Goal: Information Seeking & Learning: Learn about a topic

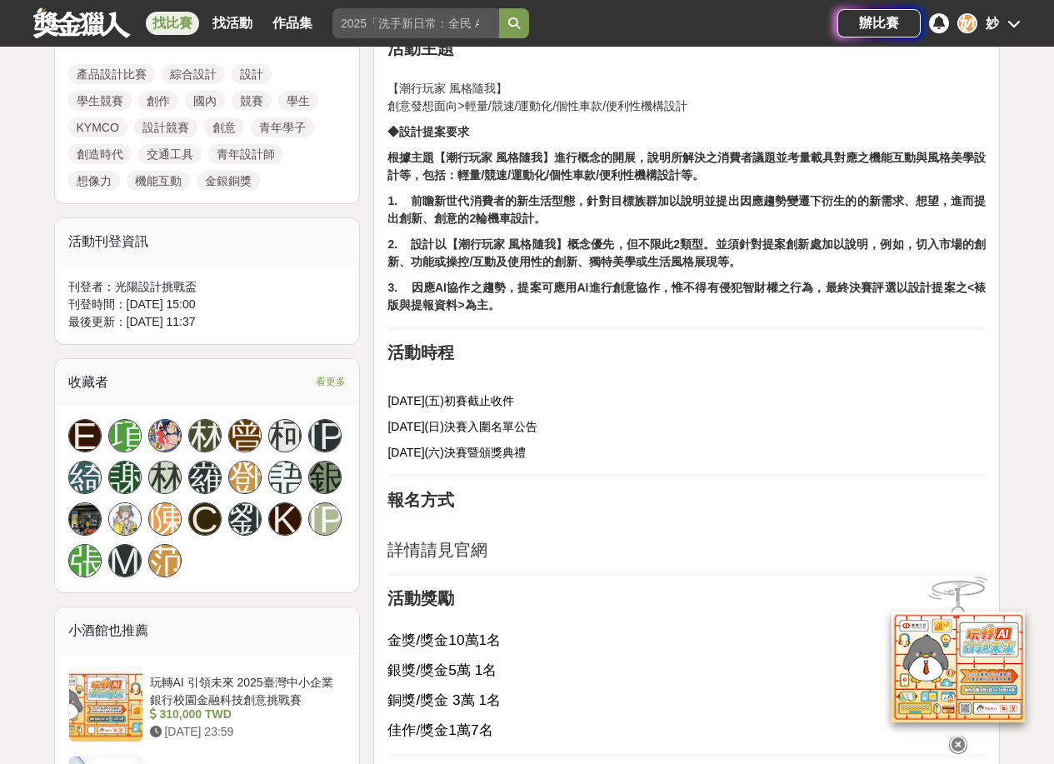
scroll to position [750, 0]
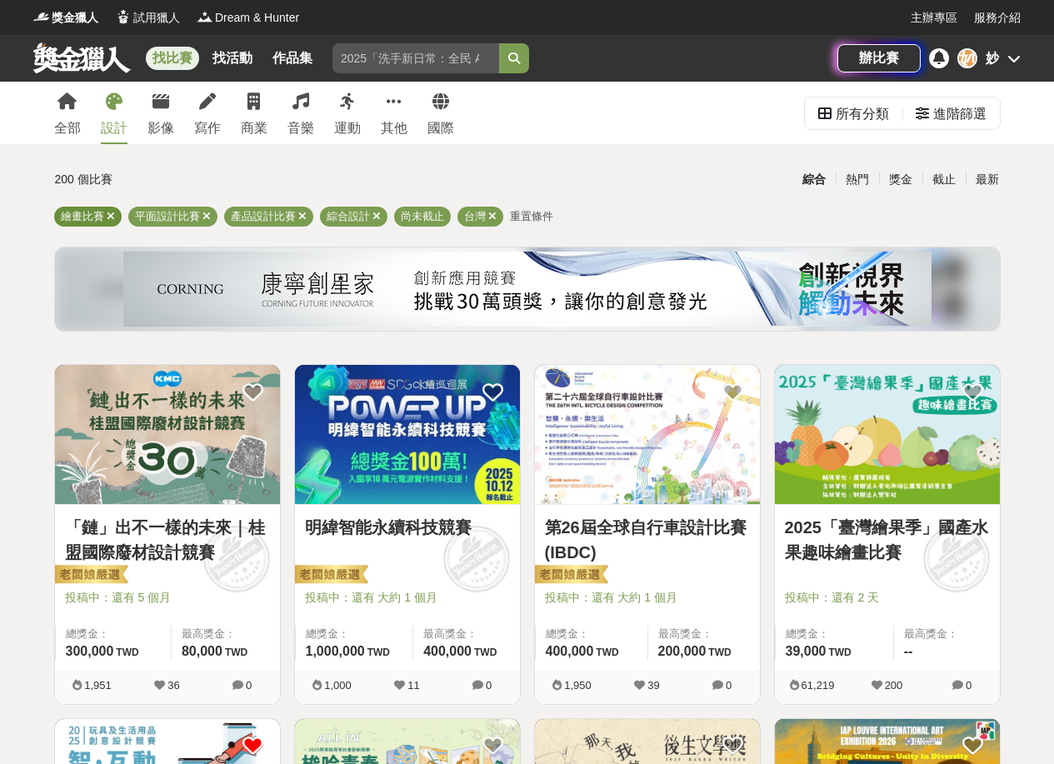
click at [109, 214] on icon at bounding box center [111, 216] width 8 height 11
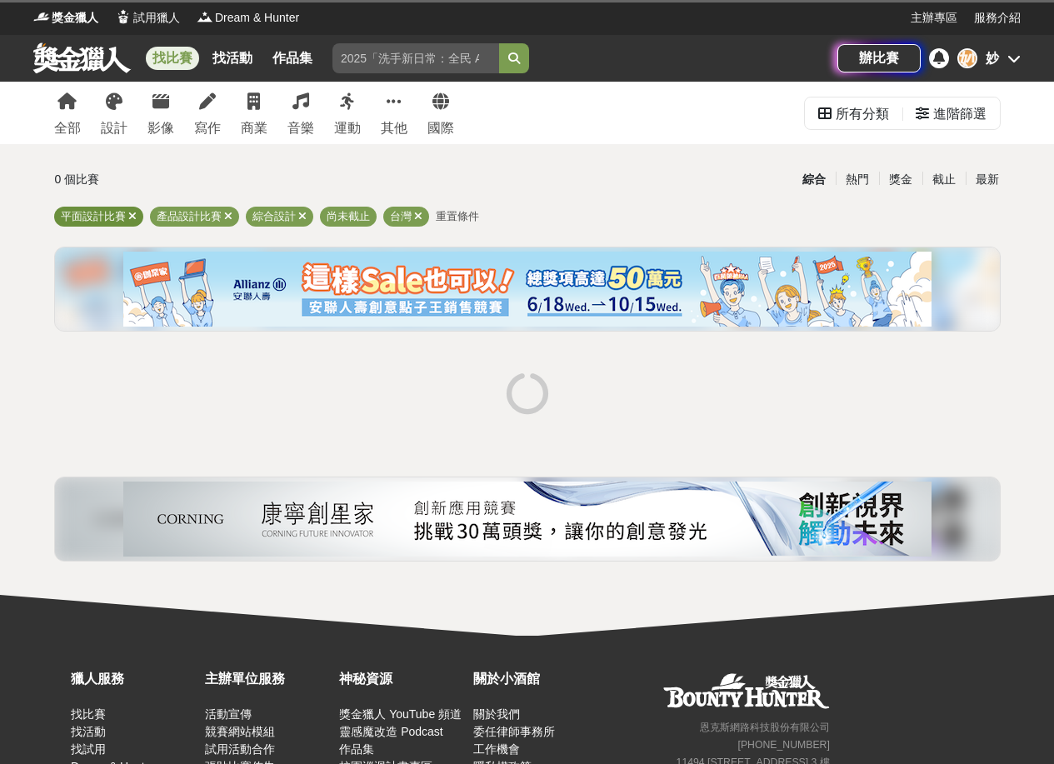
click at [132, 214] on icon at bounding box center [132, 216] width 8 height 11
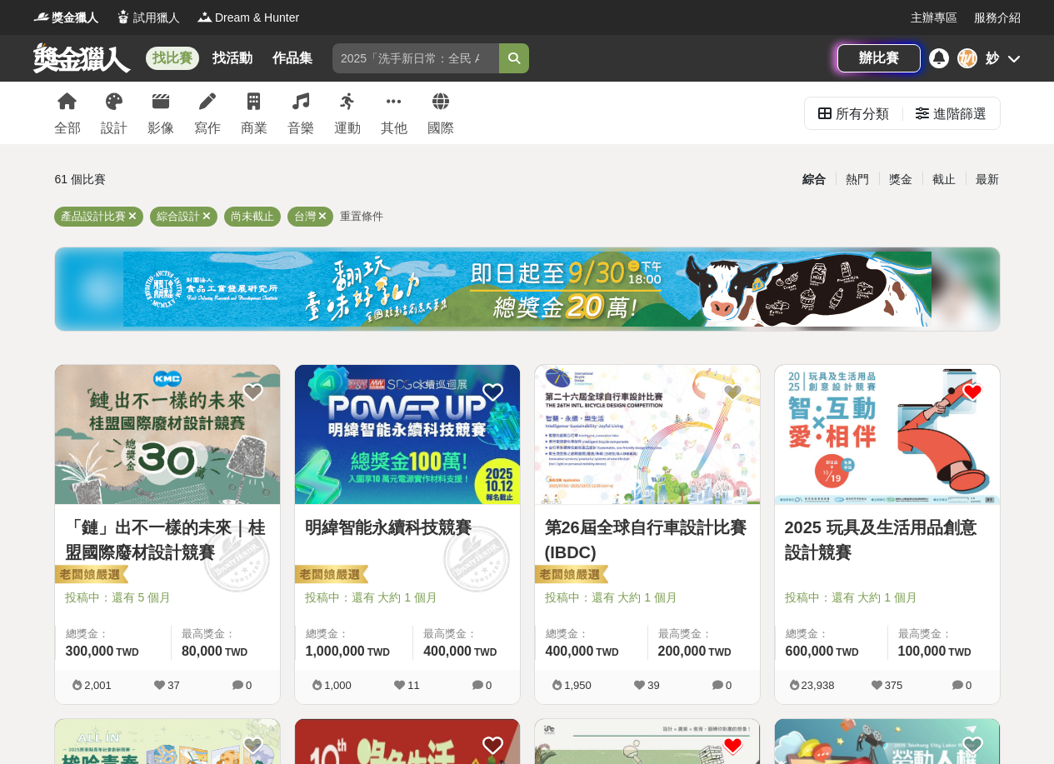
click at [632, 438] on img at bounding box center [647, 434] width 225 height 139
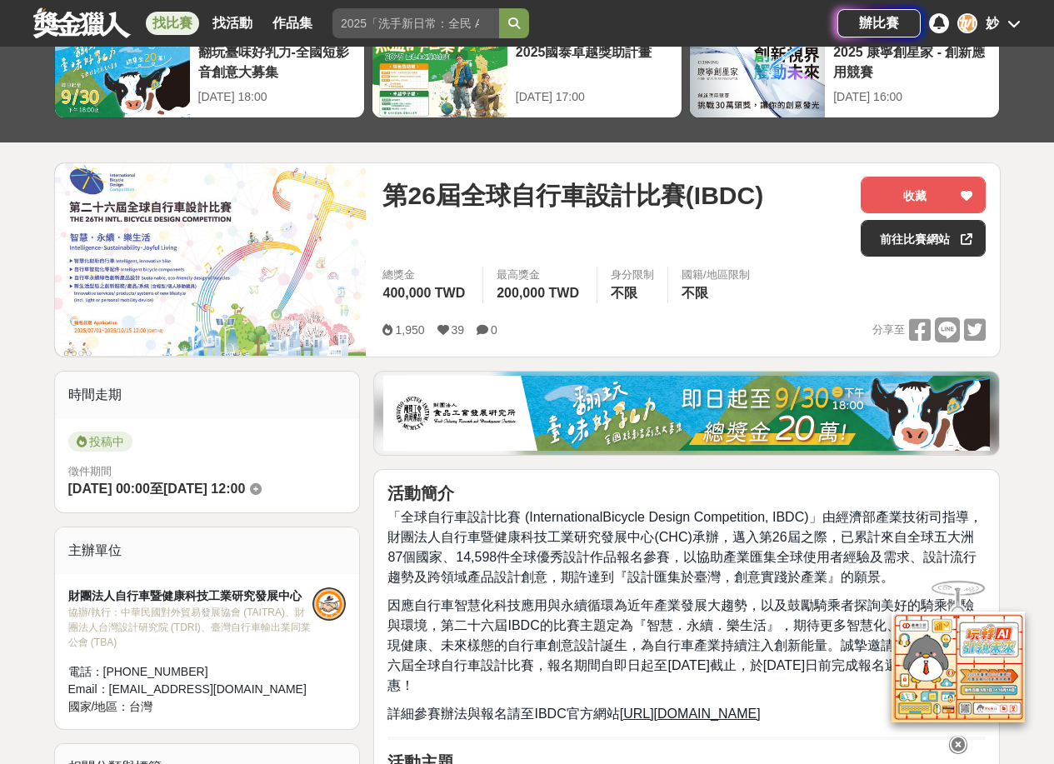
scroll to position [83, 0]
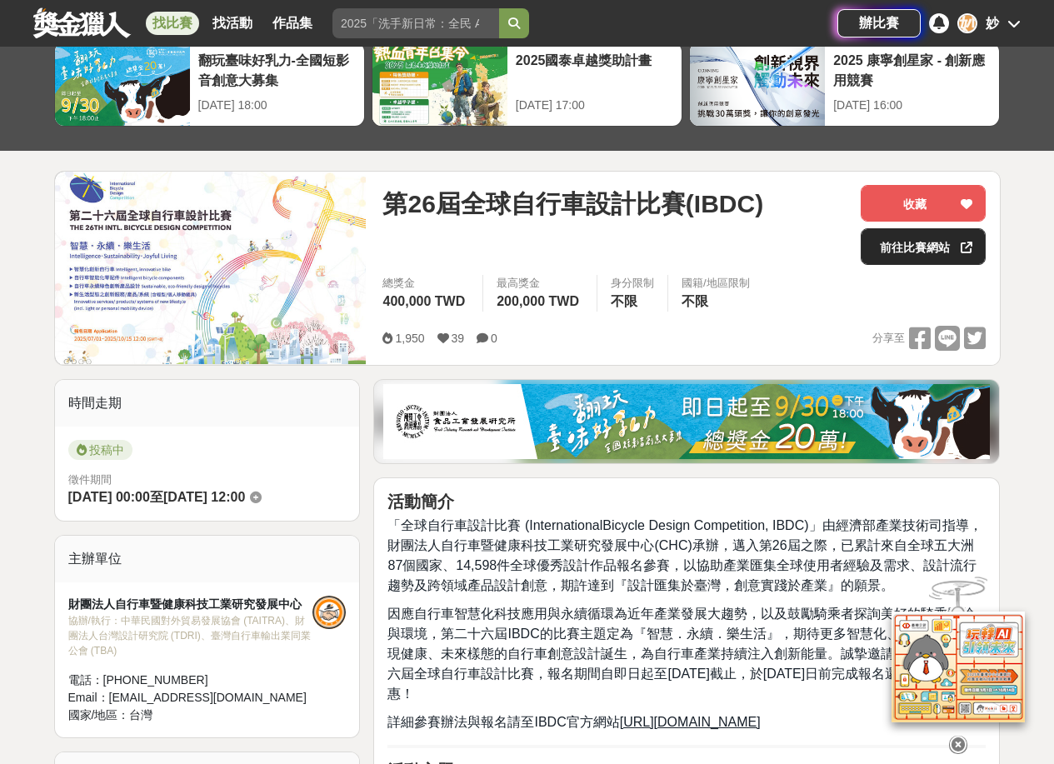
click at [943, 250] on link "前往比賽網站" at bounding box center [923, 246] width 125 height 37
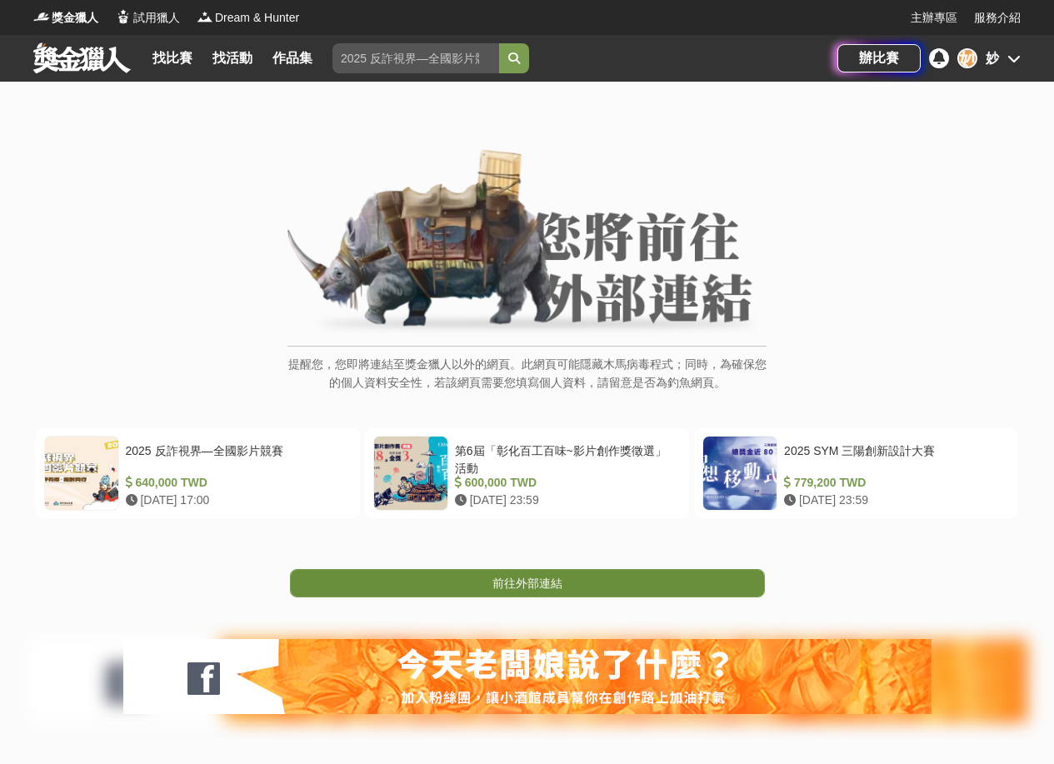
click at [529, 586] on span "前往外部連結" at bounding box center [527, 583] width 70 height 13
